Goal: Task Accomplishment & Management: Complete application form

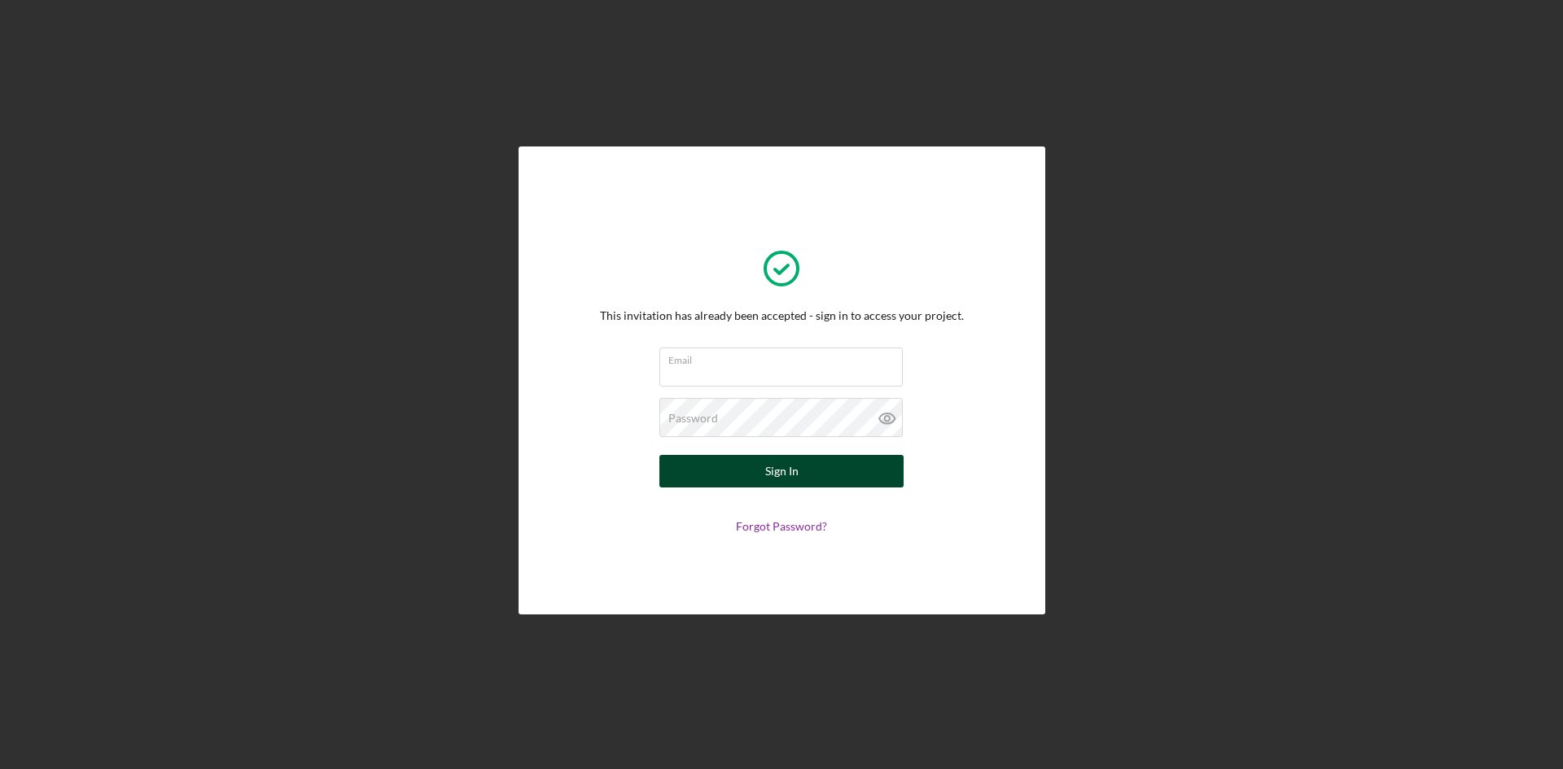
type input "[EMAIL_ADDRESS][DOMAIN_NAME]"
click at [731, 456] on button "Sign In" at bounding box center [781, 471] width 244 height 33
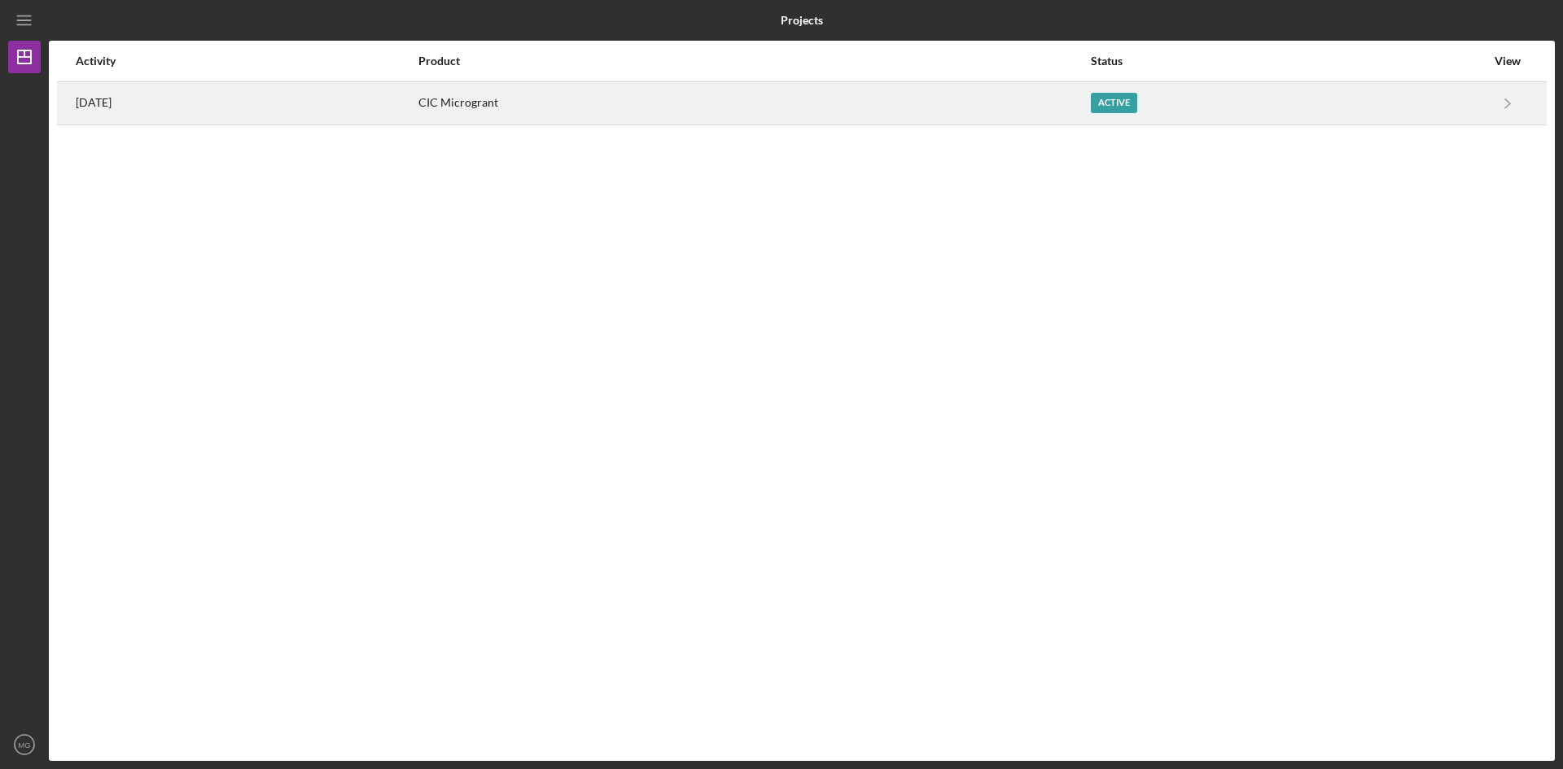
click at [1137, 102] on div "Active" at bounding box center [1114, 103] width 46 height 20
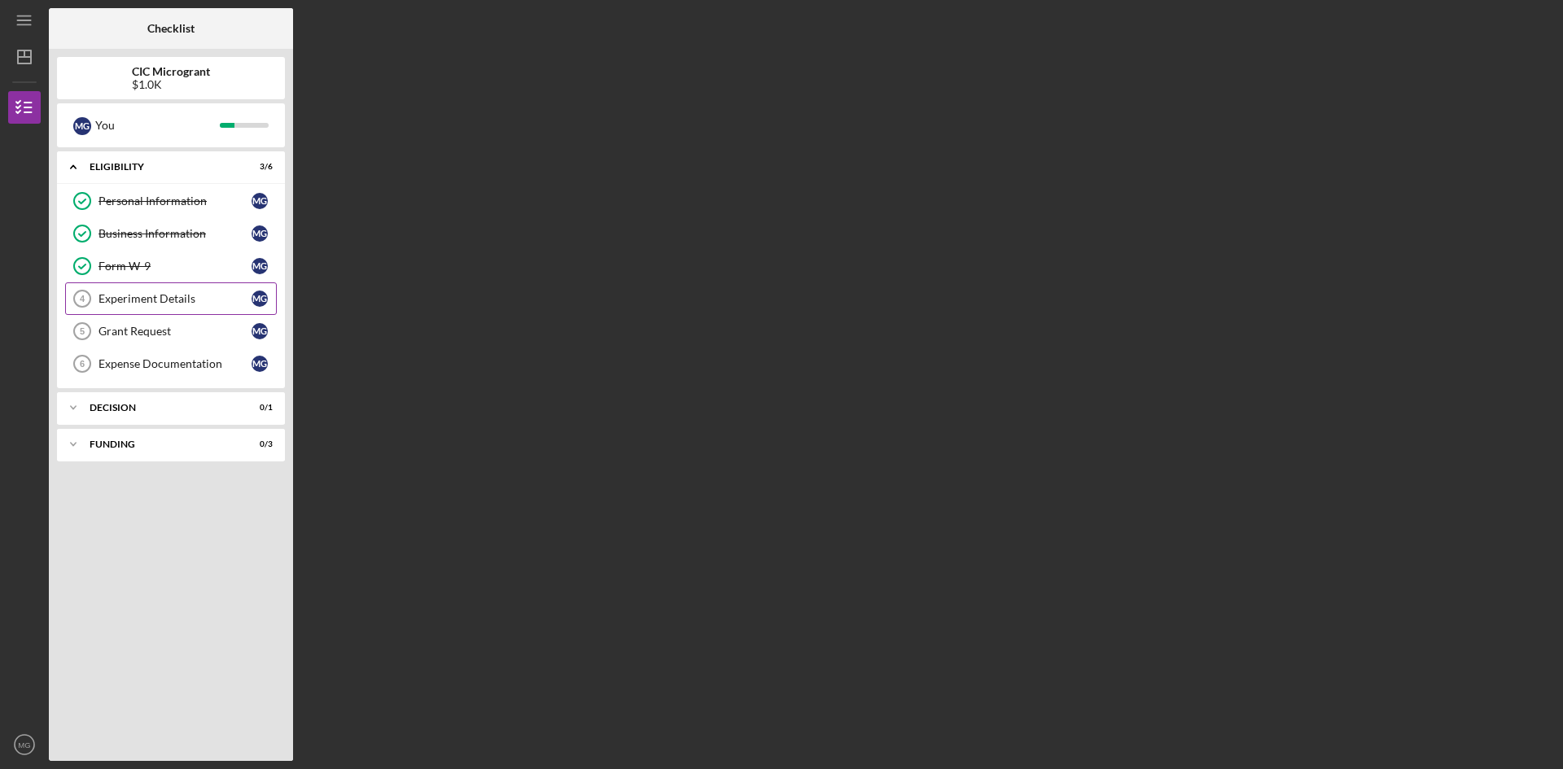
click at [187, 303] on div "Experiment Details" at bounding box center [174, 298] width 153 height 13
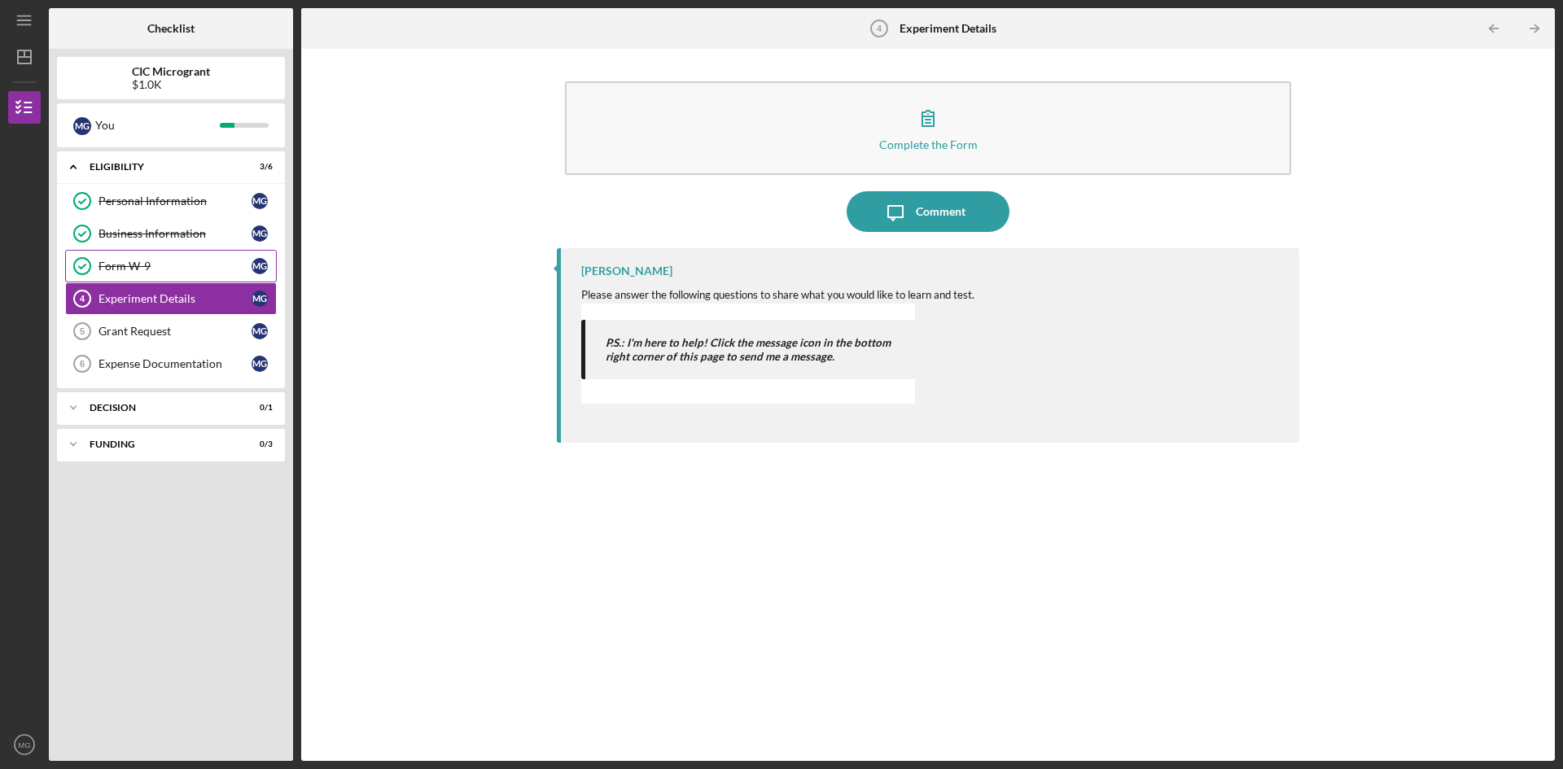
click at [127, 272] on div "Form W-9" at bounding box center [174, 266] width 153 height 13
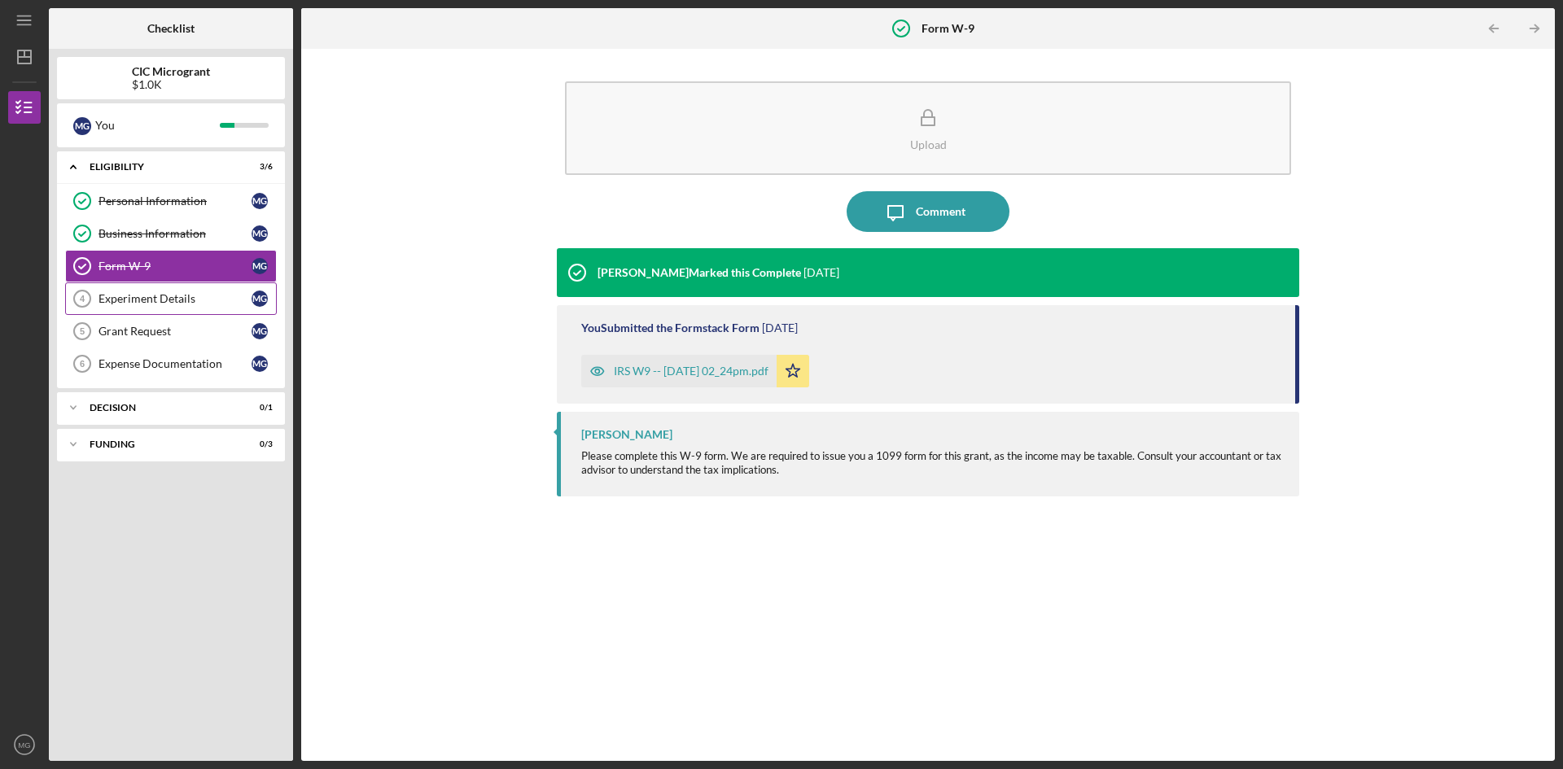
click at [133, 304] on div "Experiment Details" at bounding box center [174, 298] width 153 height 13
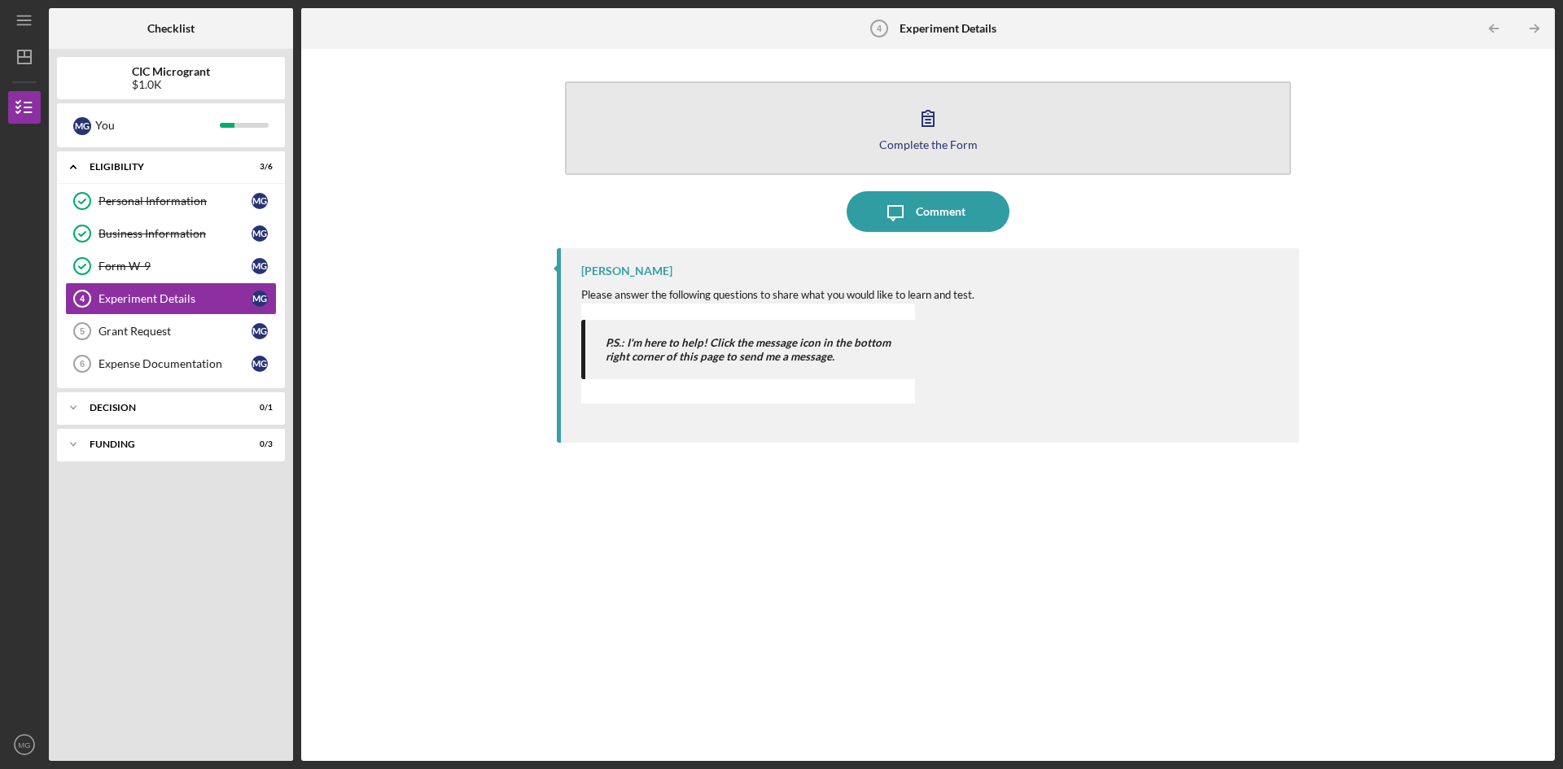
click at [930, 136] on icon "button" at bounding box center [928, 118] width 41 height 41
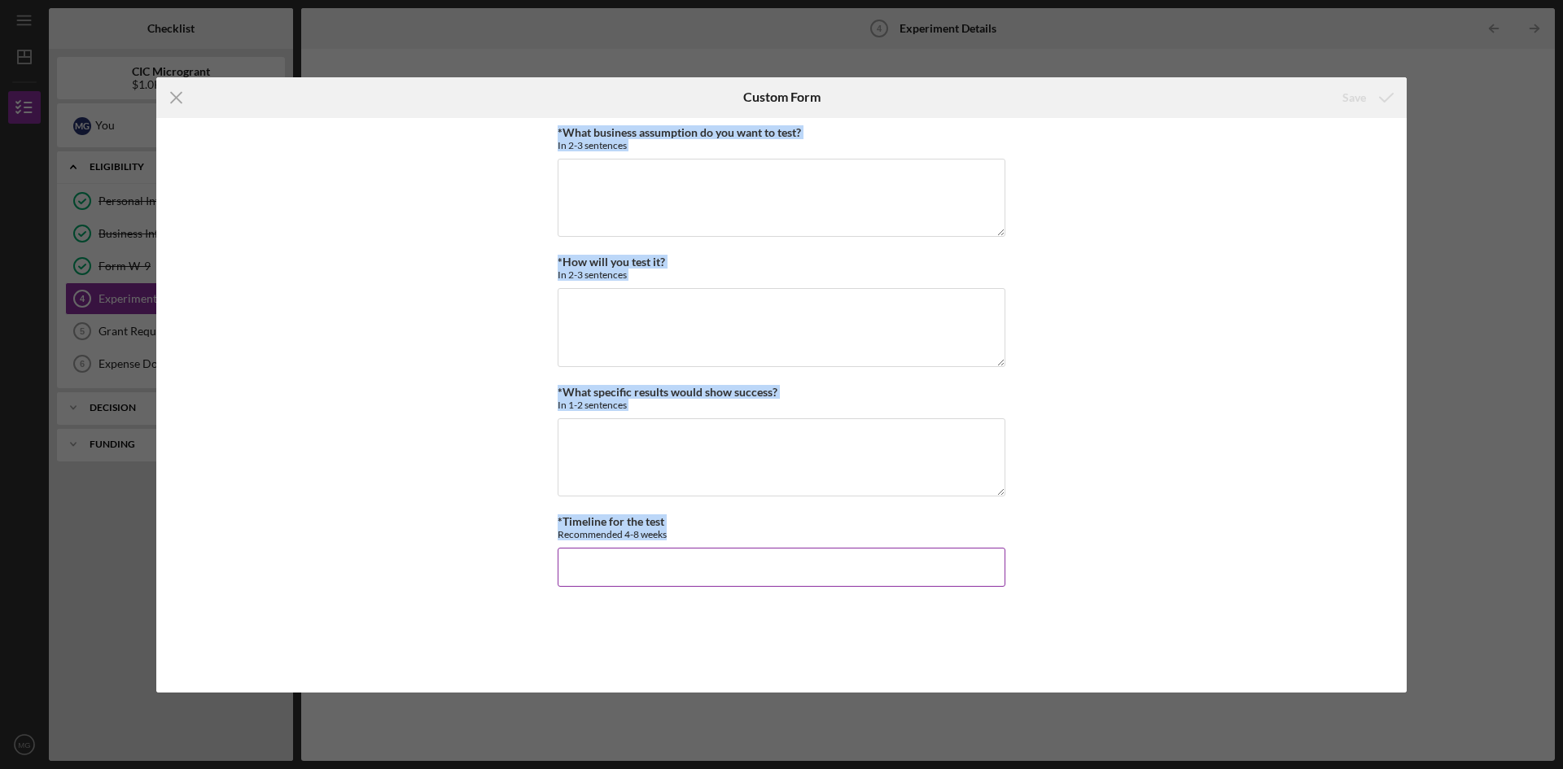
drag, startPoint x: 554, startPoint y: 126, endPoint x: 793, endPoint y: 536, distance: 475.0
click at [793, 536] on div "*What business assumption do you want to test? In 2-3 sentences *How will you t…" at bounding box center [781, 405] width 1250 height 575
copy div "*What business assumption do you want to test? In 2-3 sentences *How will you t…"
click at [603, 208] on textarea "*What business assumption do you want to test?" at bounding box center [782, 198] width 448 height 78
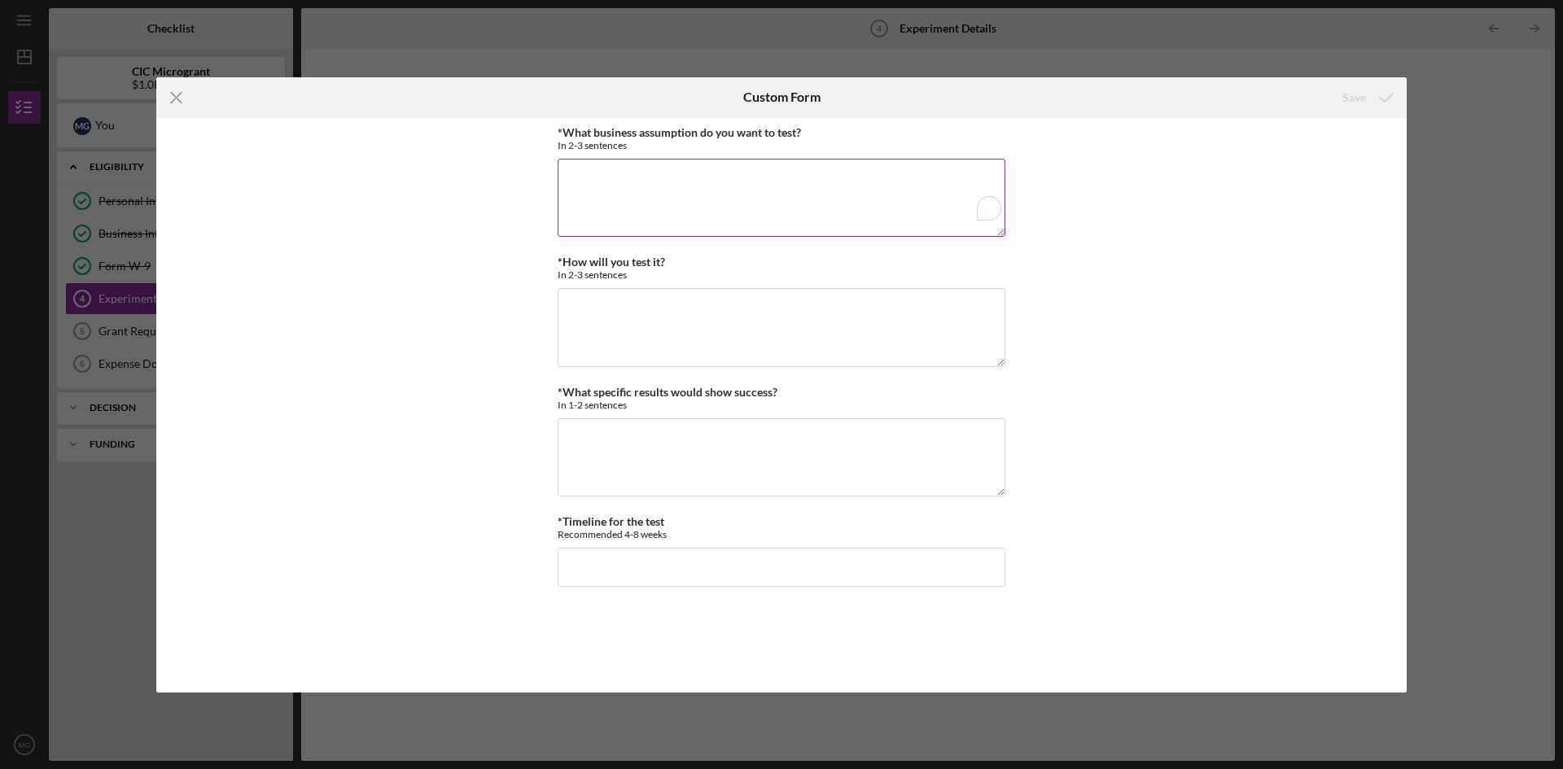
paste textarea "I believe that customers with coily, kinky, and textured hair are actively seek…"
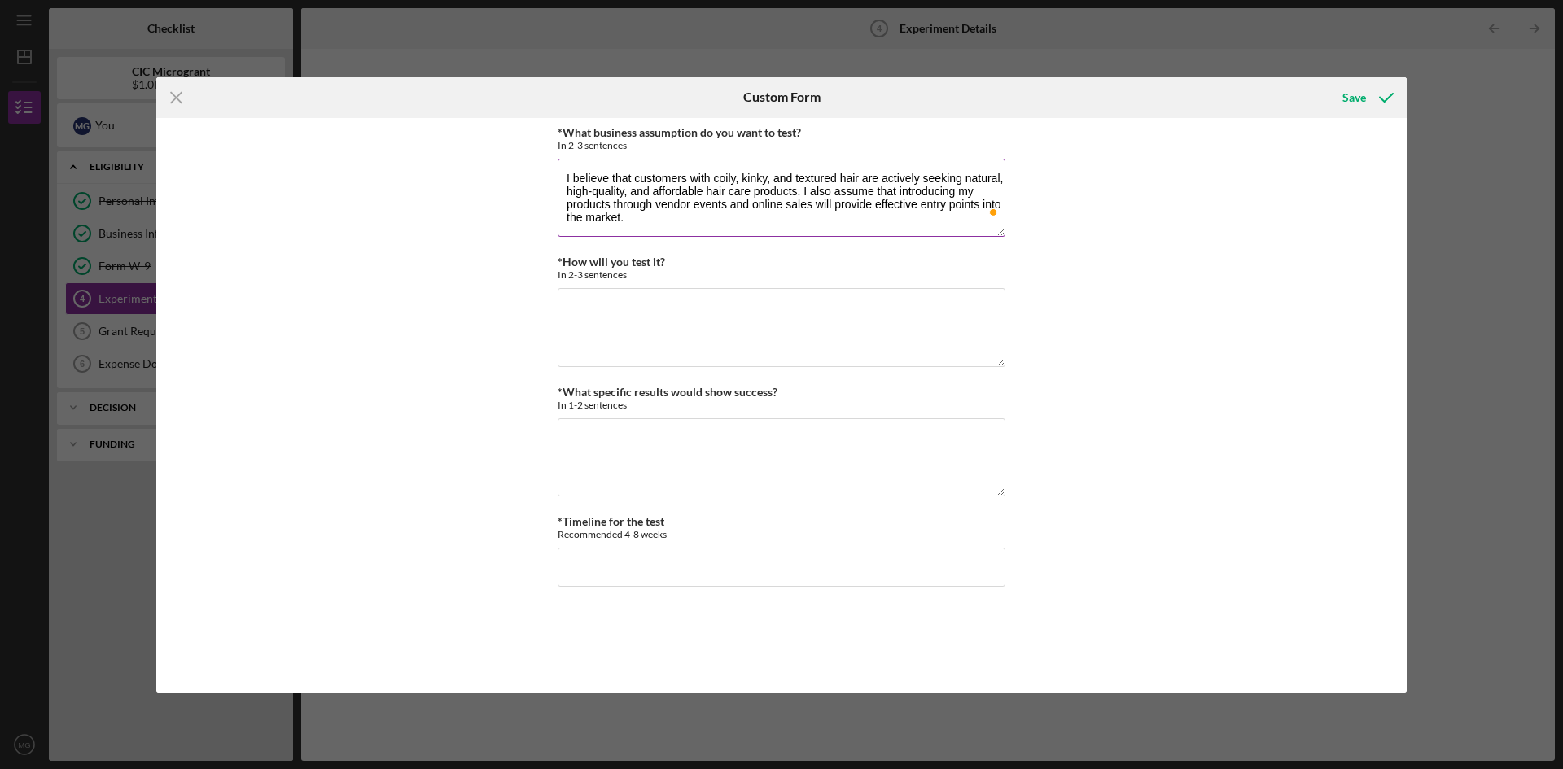
drag, startPoint x: 726, startPoint y: 207, endPoint x: 658, endPoint y: 203, distance: 68.5
click at [658, 203] on textarea "I believe that customers with coily, kinky, and textured hair are actively seek…" at bounding box center [782, 198] width 448 height 78
type textarea "I believe that customers with coily, kinky, and textured hair are actively seek…"
drag, startPoint x: 657, startPoint y: 221, endPoint x: 541, endPoint y: 157, distance: 133.0
click at [541, 158] on div "*What business assumption do you want to test? In 2-3 sentences I believe that …" at bounding box center [781, 405] width 1250 height 575
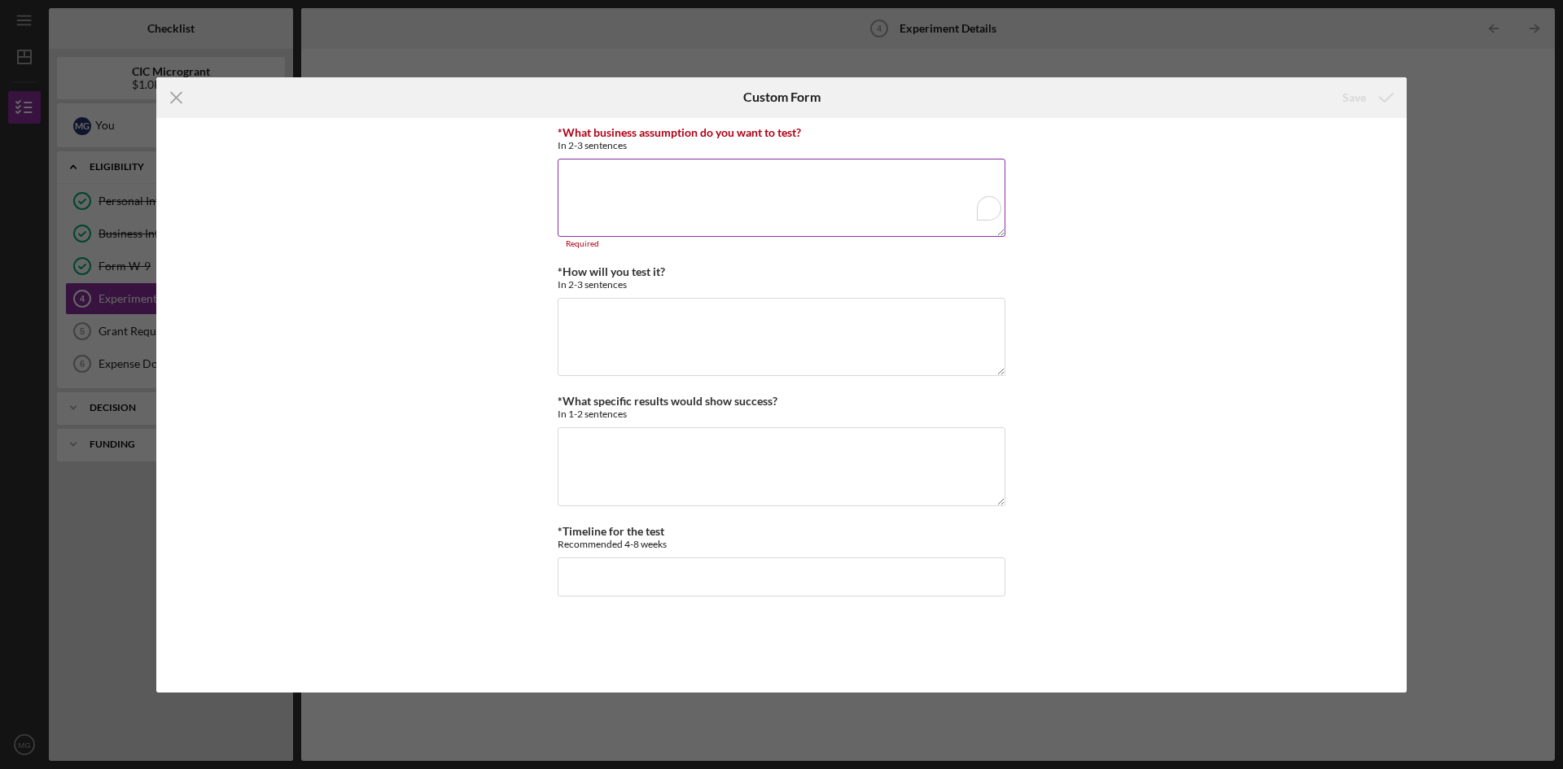
paste textarea "I believe that customers with coily, kinky, and textured hair are actively seek…"
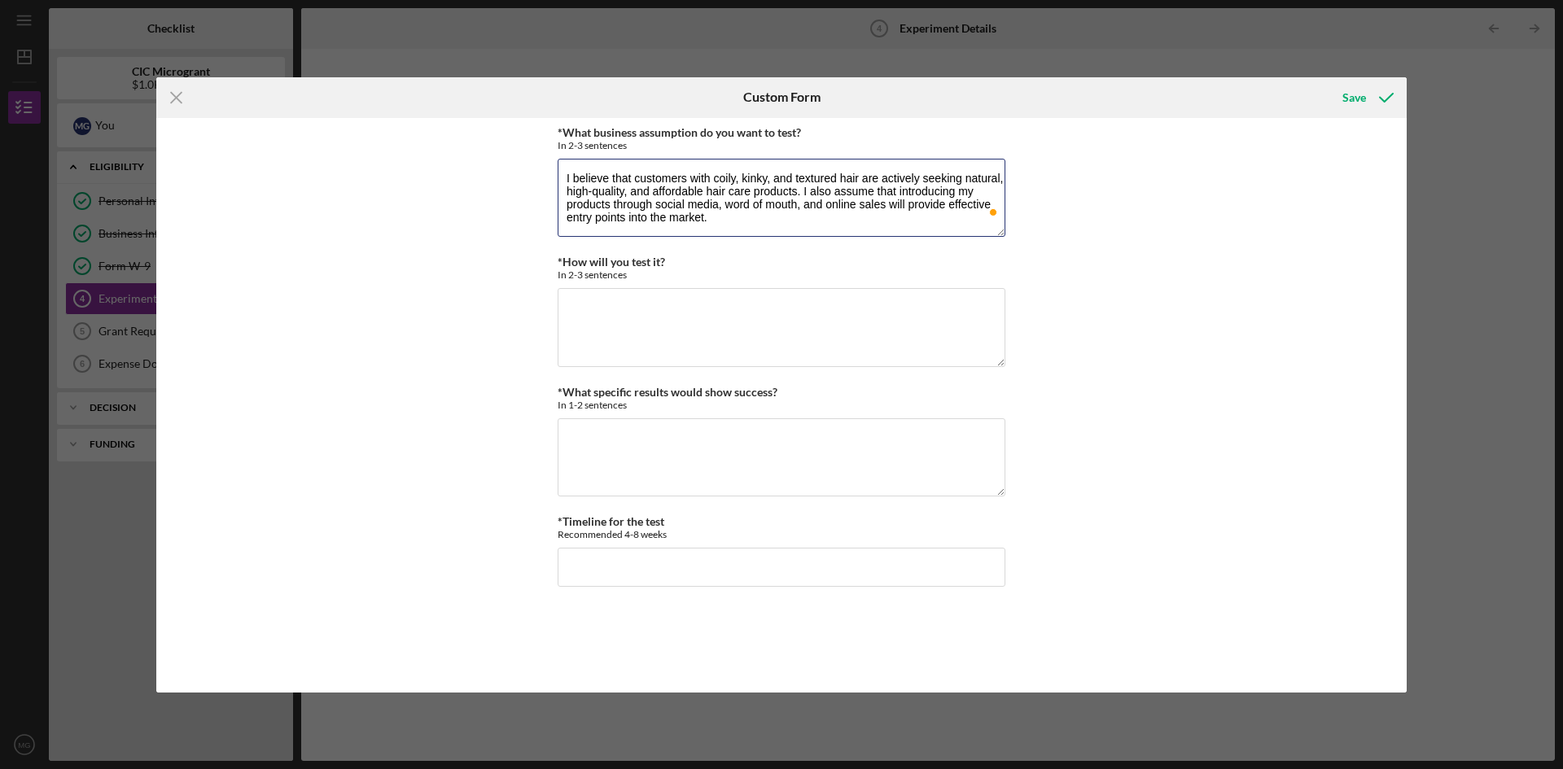
type textarea "I believe that customers with coily, kinky, and textured hair are actively seek…"
click at [682, 345] on textarea "*How will you test it?" at bounding box center [782, 327] width 448 height 78
paste textarea "I will create a limited batch of products and promote them through social media…"
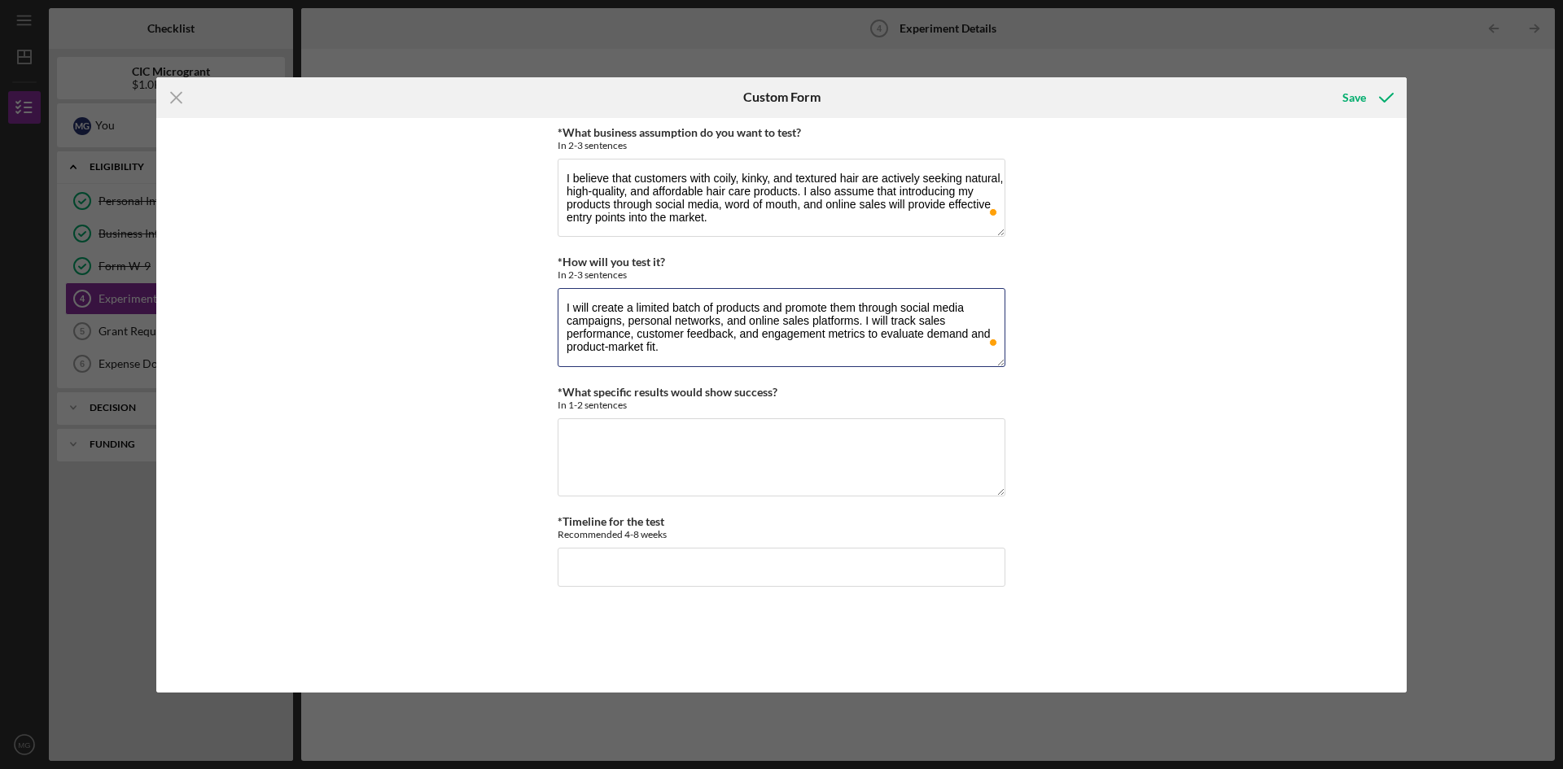
type textarea "I will create a limited batch of products and promote them through social media…"
click at [772, 468] on textarea "*What specific results would show success?" at bounding box center [782, 457] width 448 height 78
paste textarea "Strong sales, repeat customers, and positive customer reviews within the test p…"
type textarea "Strong sales, repeat customers, and positive customer reviews within the test p…"
click at [676, 571] on input "*Timeline for the test" at bounding box center [782, 567] width 448 height 39
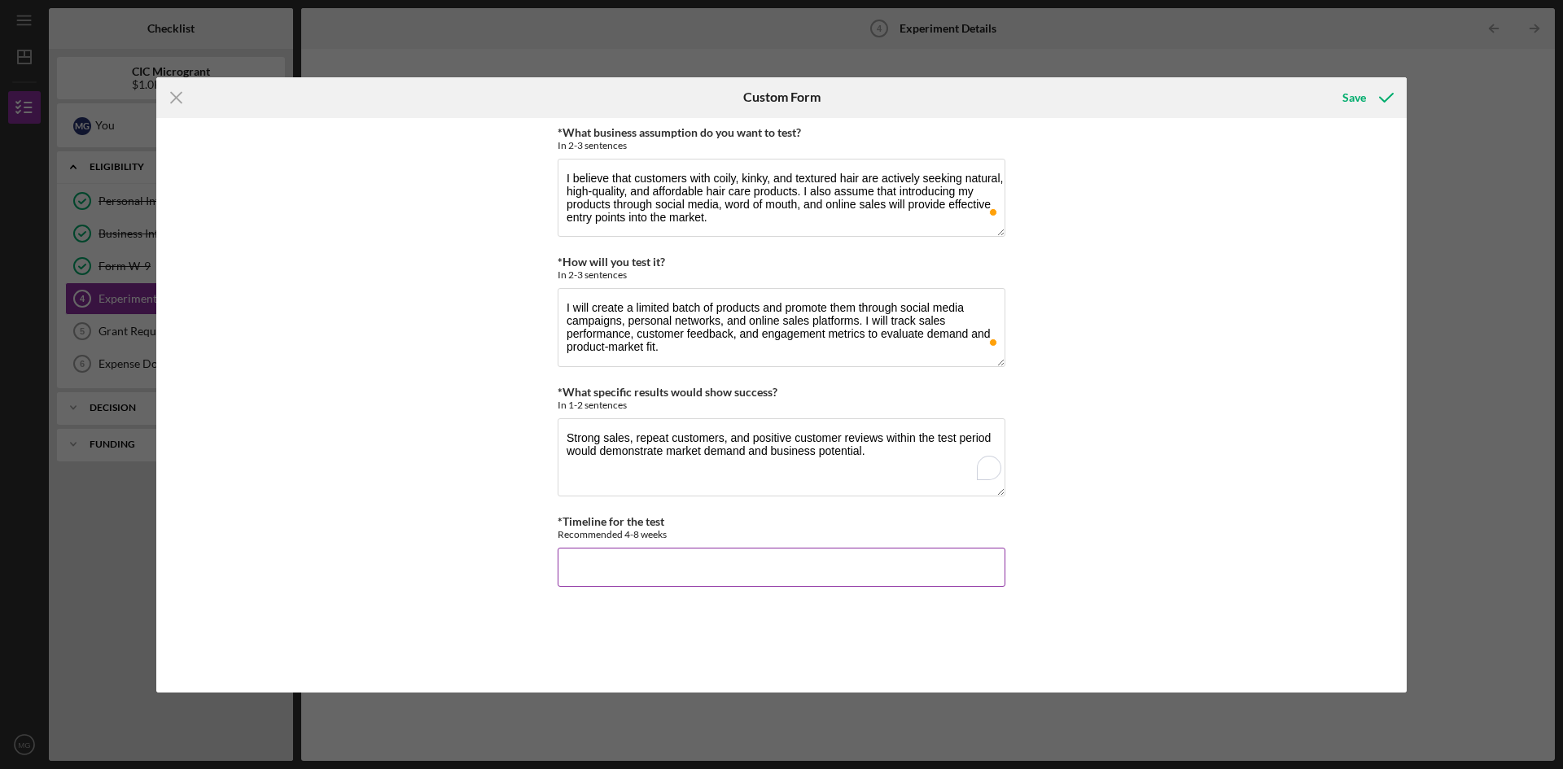
paste input "4–6 weeks for the initial testing phase, followed by continued monitoring and r…"
type input "4–6 weeks for the initial testing phase, followed by continued monitoring and r…"
click at [1361, 96] on div "Save" at bounding box center [1354, 97] width 24 height 33
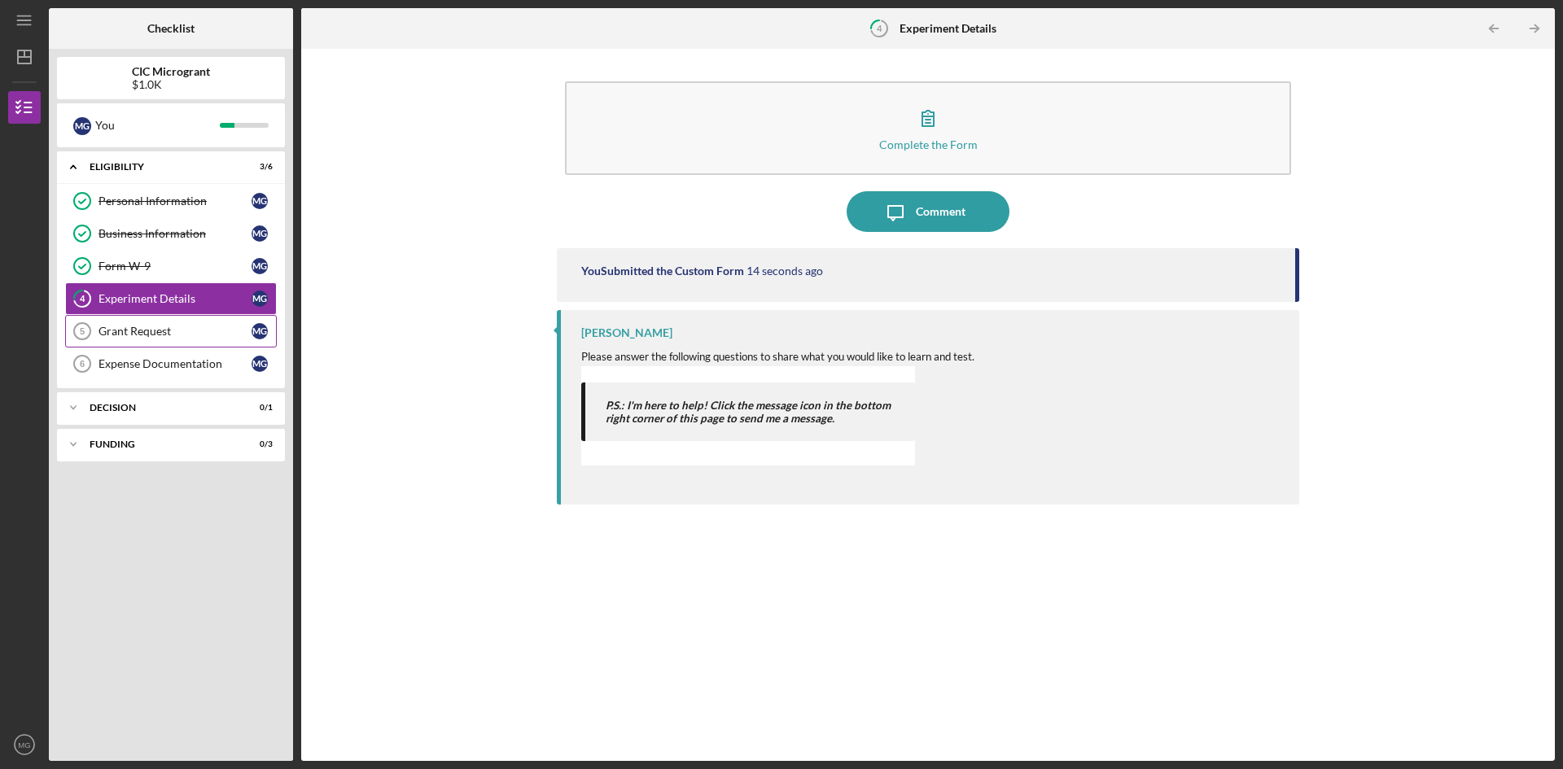
click at [187, 330] on div "Grant Request" at bounding box center [174, 331] width 153 height 13
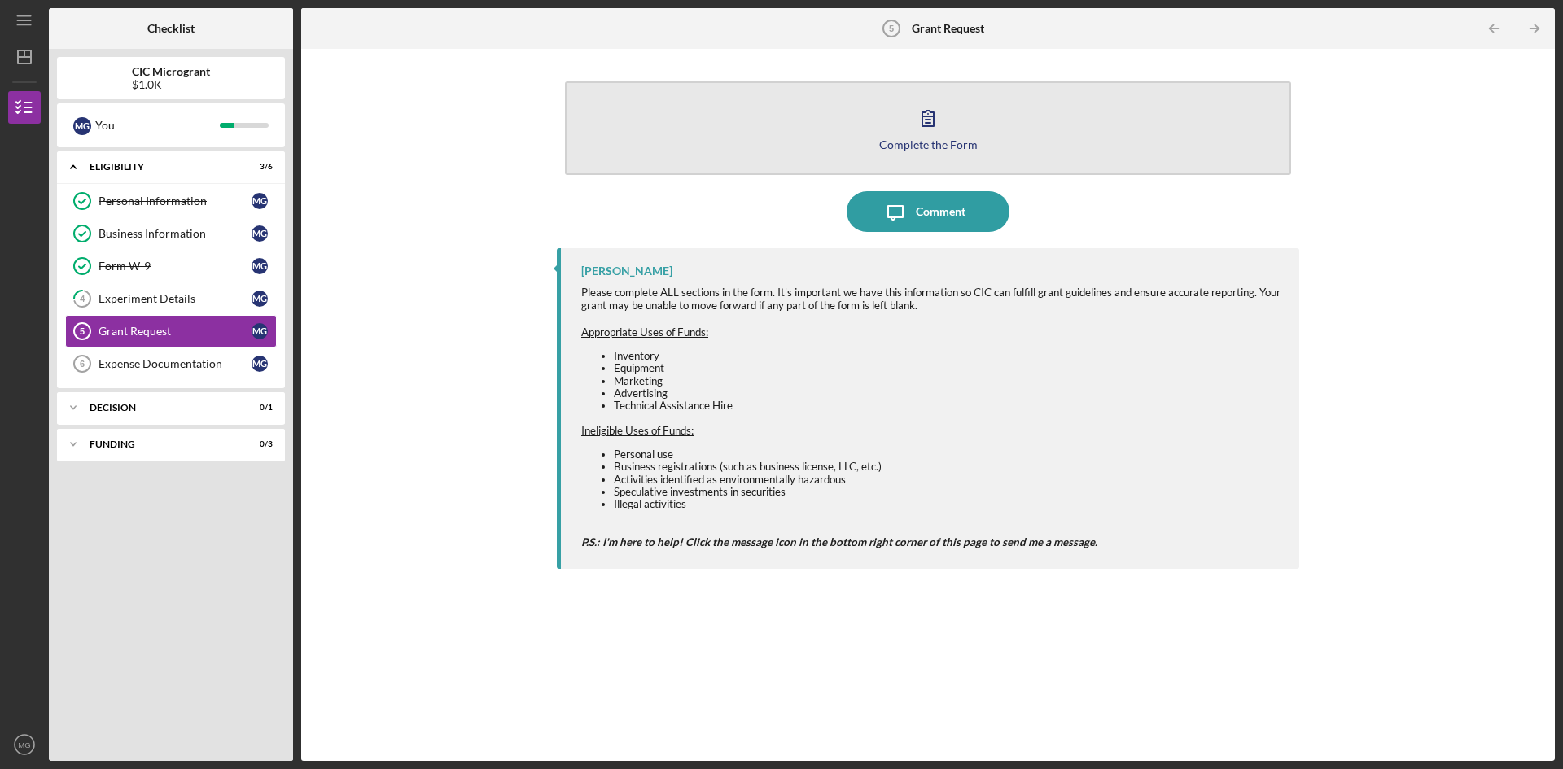
click at [925, 133] on icon "button" at bounding box center [928, 118] width 41 height 41
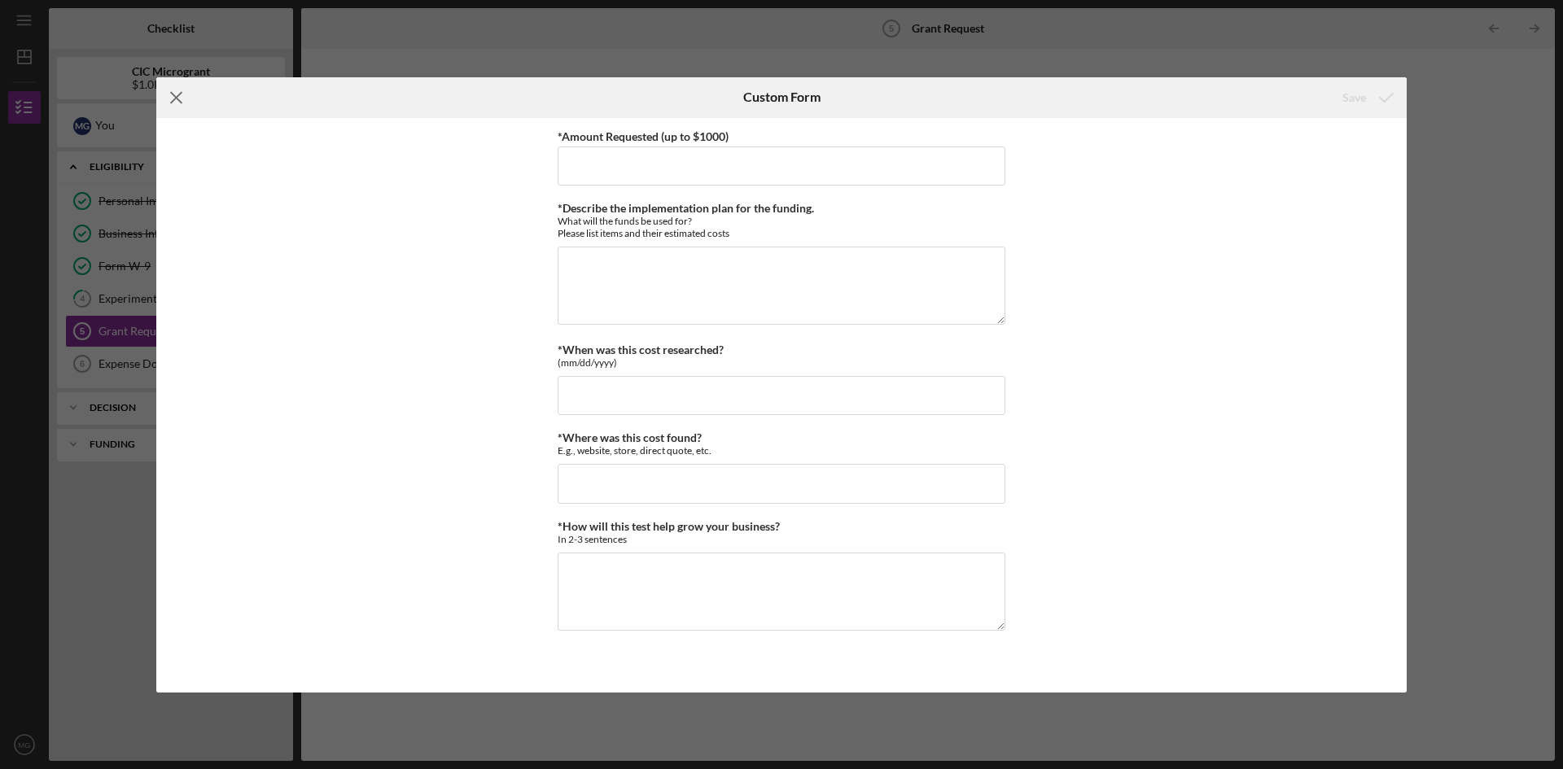
click at [172, 94] on icon "Icon/Menu Close" at bounding box center [176, 97] width 41 height 41
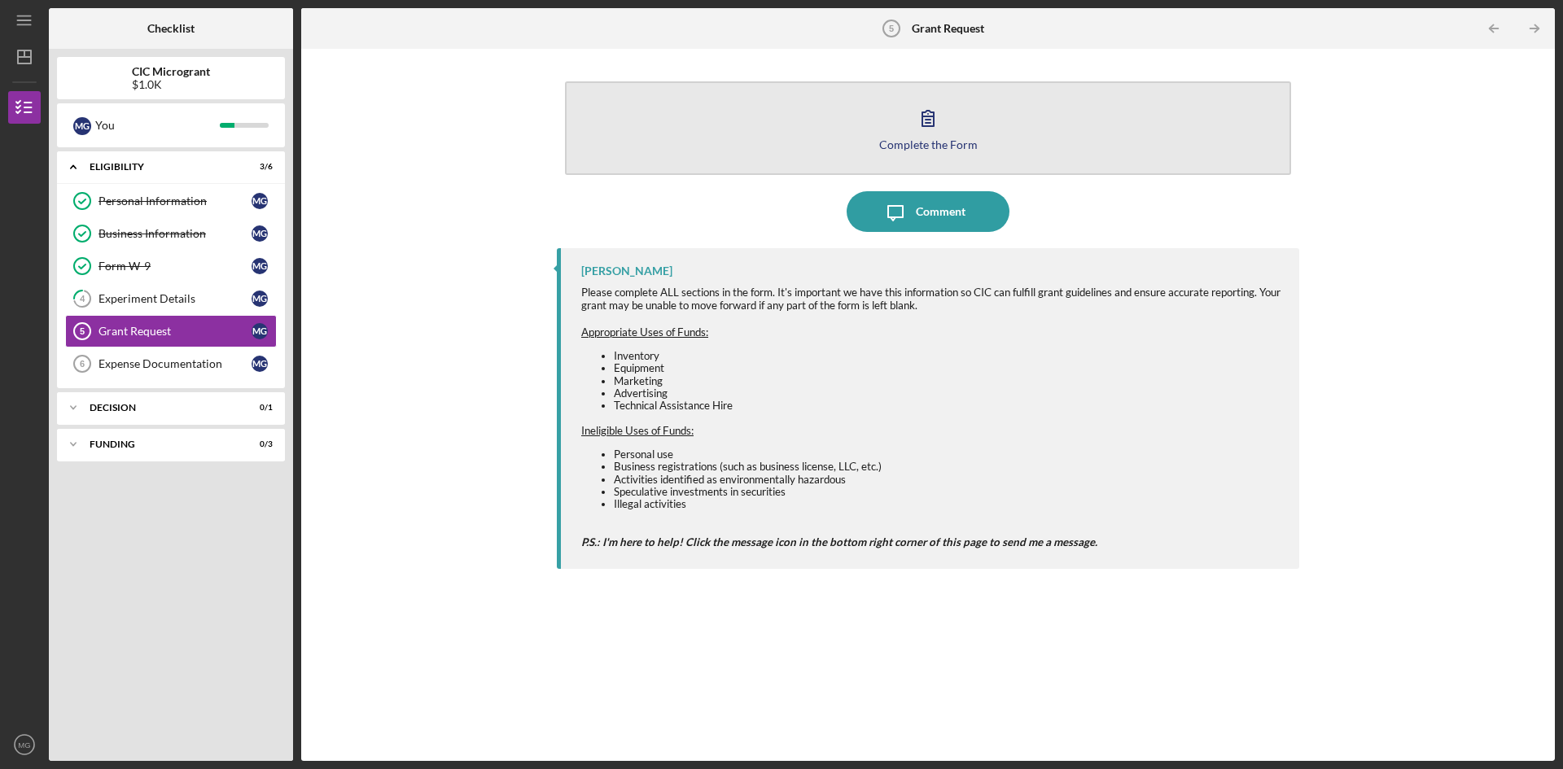
click at [932, 119] on icon "button" at bounding box center [928, 118] width 41 height 41
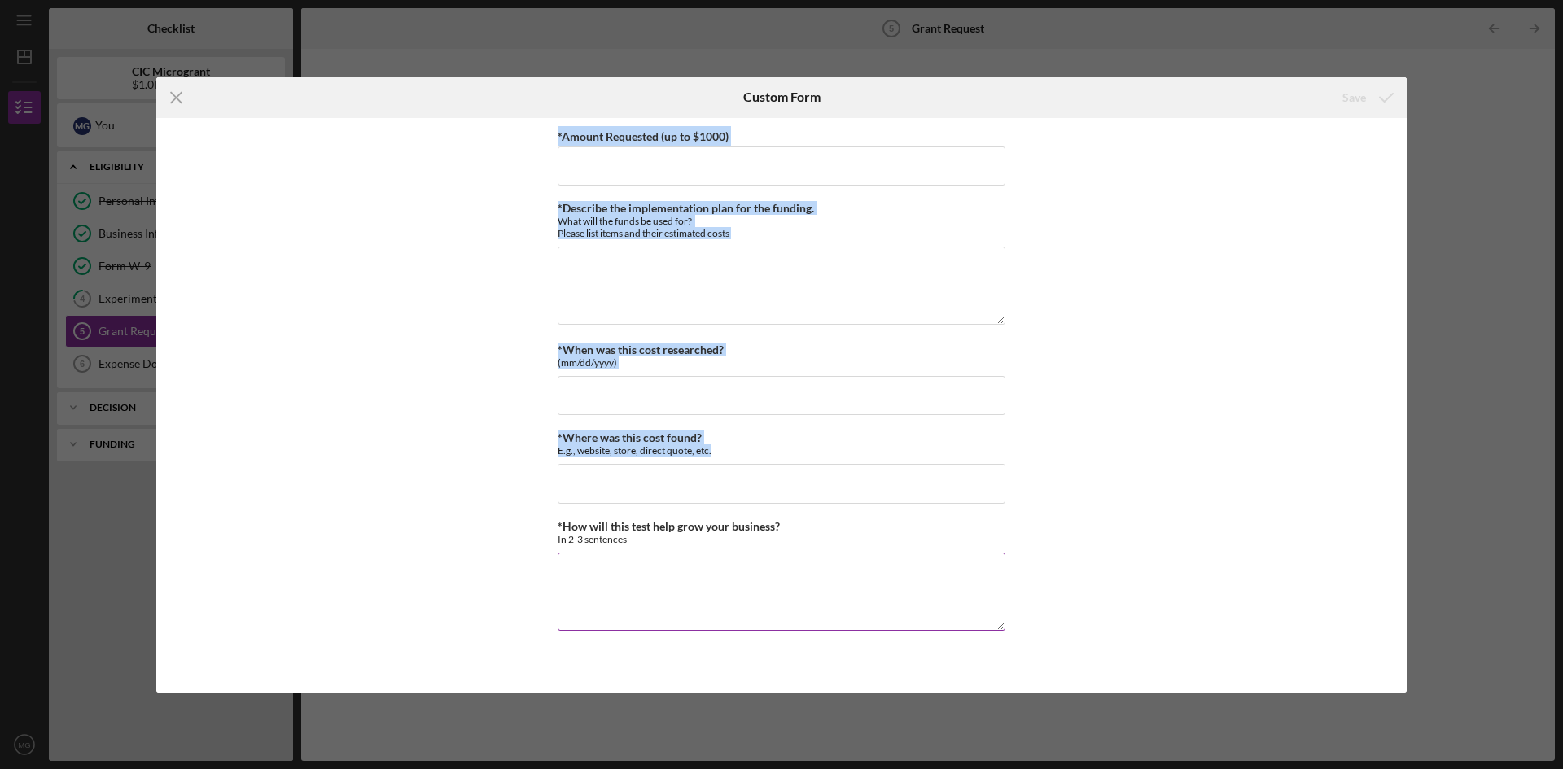
drag, startPoint x: 557, startPoint y: 134, endPoint x: 993, endPoint y: 564, distance: 612.4
click at [993, 564] on div "*Amount Requested (up to $1000) *Describe the implementation plan for the fundi…" at bounding box center [781, 405] width 1250 height 575
copy div "*Amount Requested (up to $1000) *Describe the implementation plan for the fundi…"
click at [632, 393] on input "*When was this cost researched?" at bounding box center [782, 395] width 448 height 39
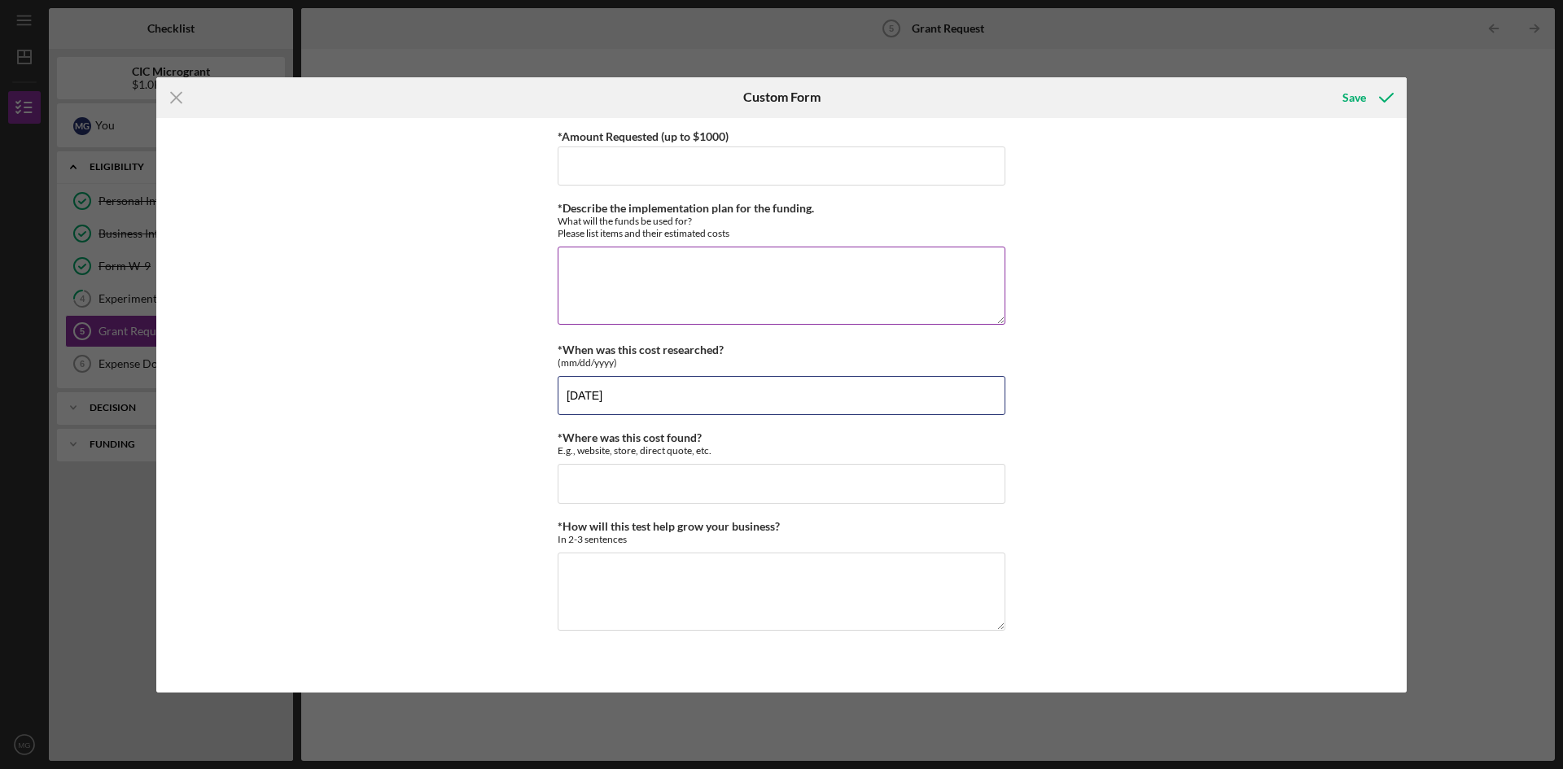
type input "[DATE]"
click at [675, 306] on textarea "*Describe the implementation plan for the funding." at bounding box center [782, 286] width 448 height 78
